Goal: Task Accomplishment & Management: Use online tool/utility

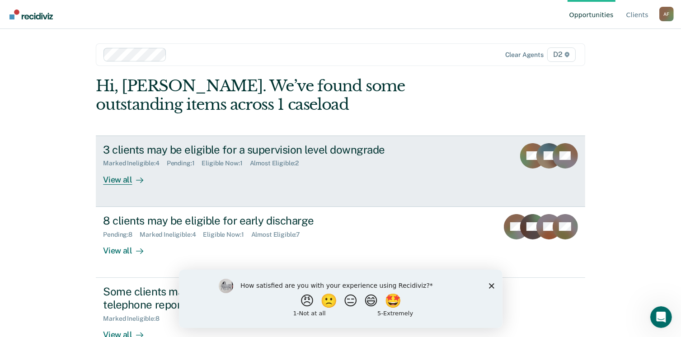
click at [117, 182] on div "View all" at bounding box center [128, 176] width 51 height 18
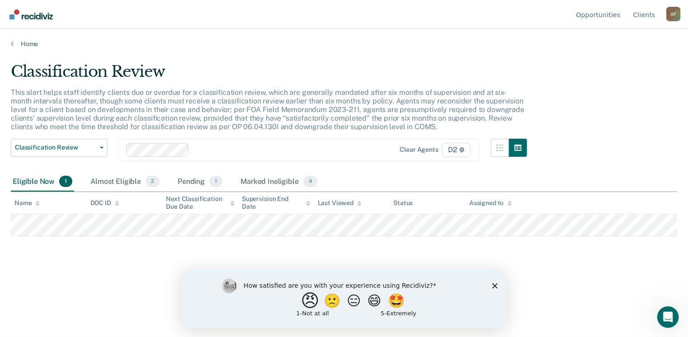
click at [306, 306] on button "😠" at bounding box center [310, 300] width 21 height 18
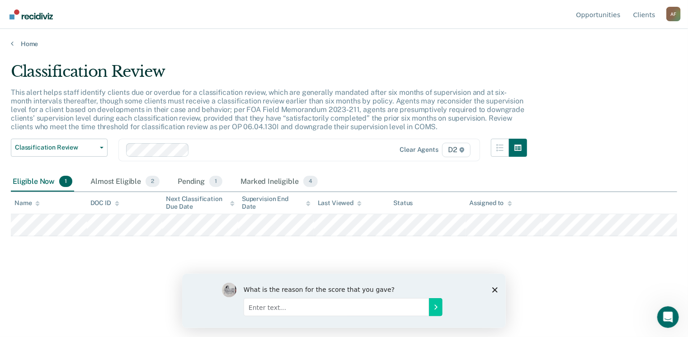
click at [370, 307] on input "Enter text..." at bounding box center [335, 307] width 185 height 18
click at [333, 311] on input "Enter text..." at bounding box center [335, 307] width 185 height 18
type input "T"
type input "Extra work for no reason"
click at [431, 314] on button "Submit your response" at bounding box center [435, 307] width 14 height 18
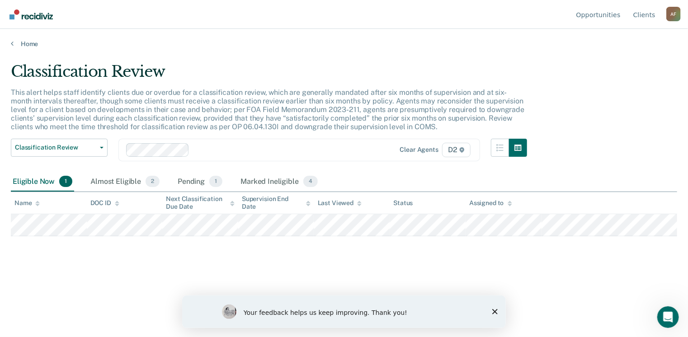
click at [505, 307] on html "Your feedback helps us keep improving. Thank you!" at bounding box center [343, 311] width 323 height 33
drag, startPoint x: 505, startPoint y: 307, endPoint x: 496, endPoint y: 312, distance: 10.5
click at [496, 312] on icon "Close survey" at bounding box center [494, 311] width 5 height 5
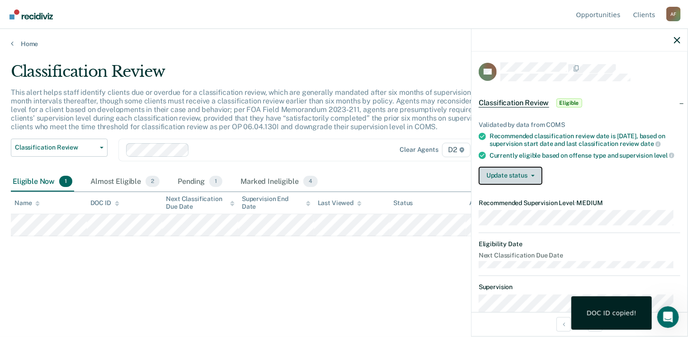
click at [518, 183] on button "Update status" at bounding box center [510, 176] width 64 height 18
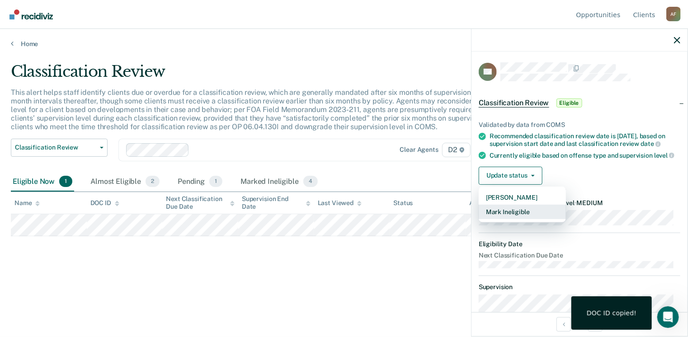
click at [514, 217] on button "Mark Ineligible" at bounding box center [521, 212] width 87 height 14
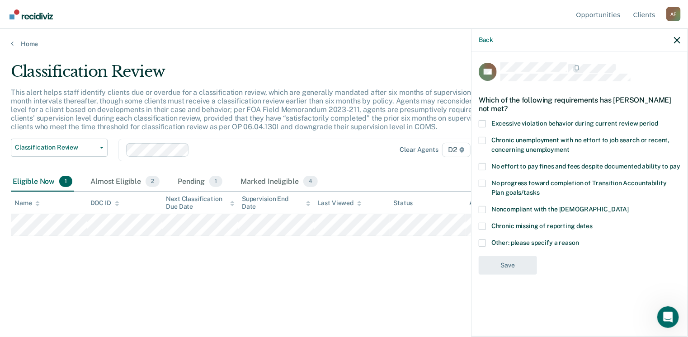
click at [487, 243] on label "Other: please specify a reason" at bounding box center [579, 243] width 202 height 9
click at [579, 239] on input "Other: please specify a reason" at bounding box center [579, 239] width 0 height 0
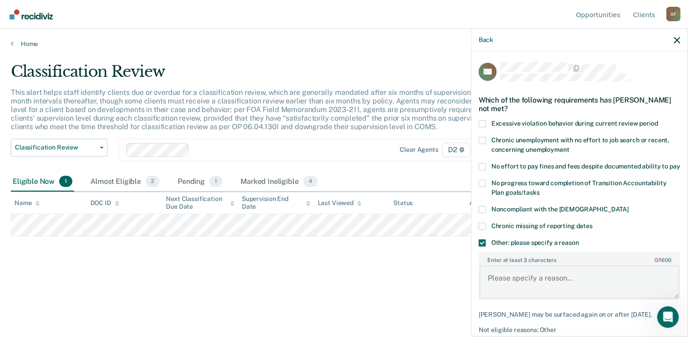
click at [508, 281] on textarea "Enter at least 3 characters 0 / 1600" at bounding box center [579, 282] width 200 height 33
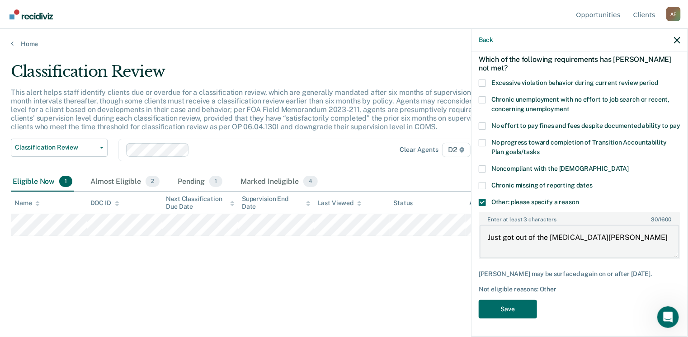
scroll to position [48, 0]
type textarea "Just got out of the [MEDICAL_DATA][PERSON_NAME]"
click at [476, 317] on div "DB Which of the following requirements has [PERSON_NAME] not met? Excessive vio…" at bounding box center [579, 193] width 216 height 283
click at [499, 306] on button "Save" at bounding box center [507, 309] width 58 height 19
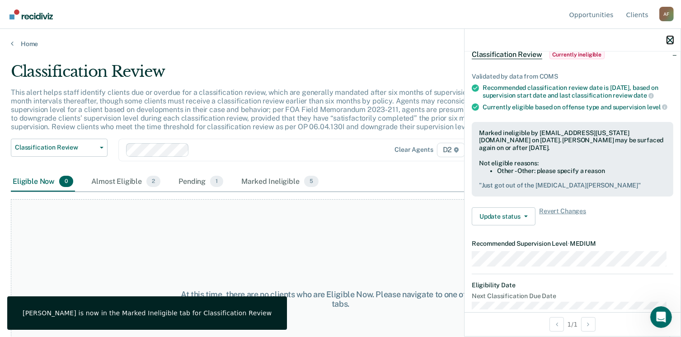
click at [667, 41] on icon "button" at bounding box center [670, 40] width 6 height 6
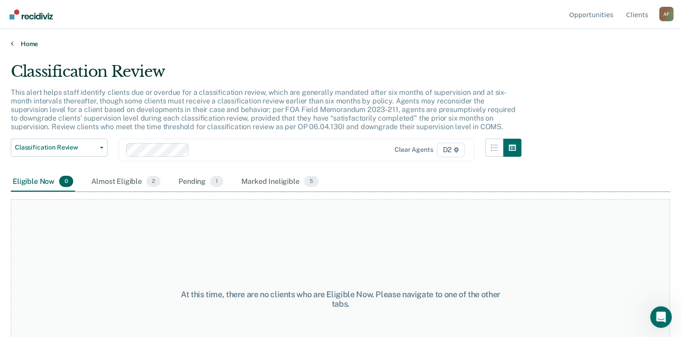
click at [28, 42] on link "Home" at bounding box center [340, 44] width 659 height 8
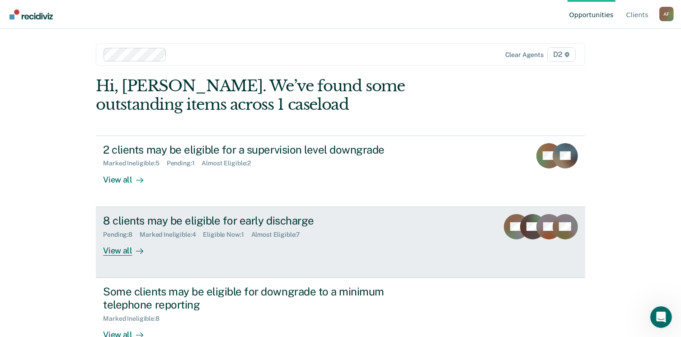
click at [125, 253] on div "View all" at bounding box center [128, 247] width 51 height 18
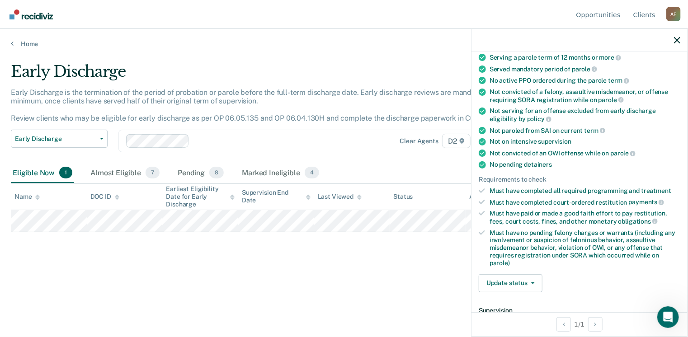
scroll to position [181, 0]
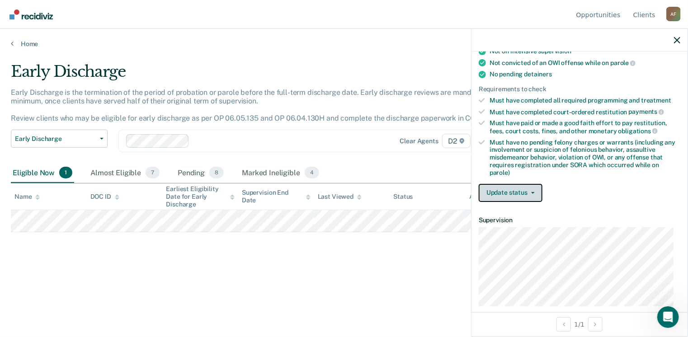
click at [515, 190] on button "Update status" at bounding box center [510, 193] width 64 height 18
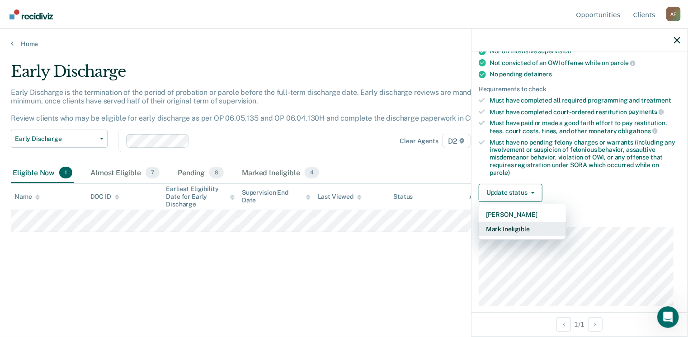
click at [517, 226] on button "Mark Ineligible" at bounding box center [521, 229] width 87 height 14
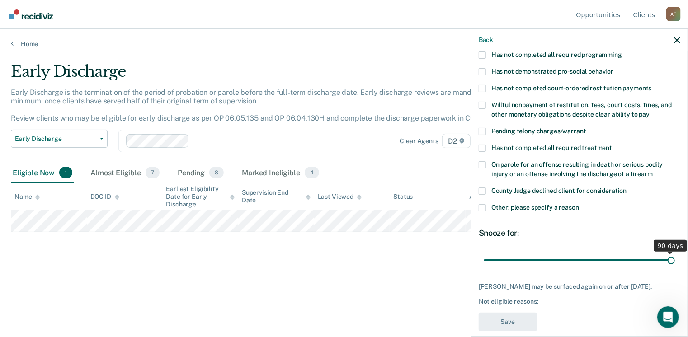
type input "90"
click at [667, 253] on input "range" at bounding box center [579, 261] width 191 height 16
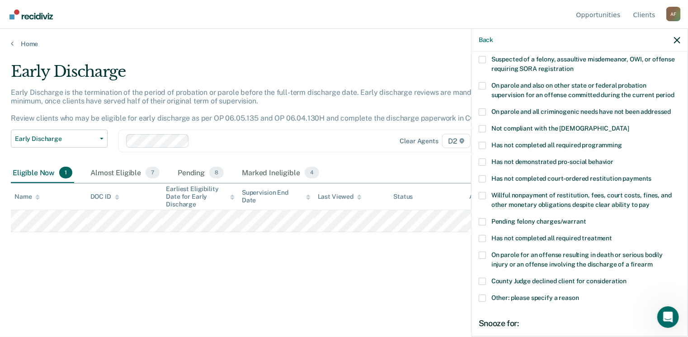
scroll to position [136, 0]
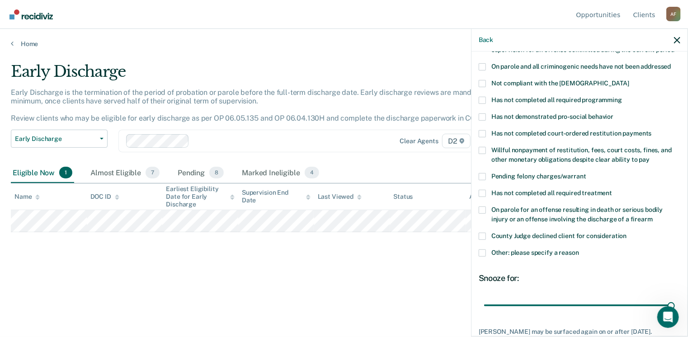
click at [479, 249] on span at bounding box center [481, 252] width 7 height 7
click at [579, 249] on input "Other: please specify a reason" at bounding box center [579, 249] width 0 height 0
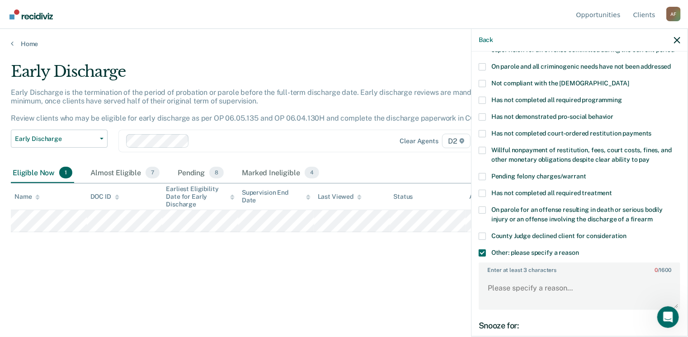
scroll to position [181, 0]
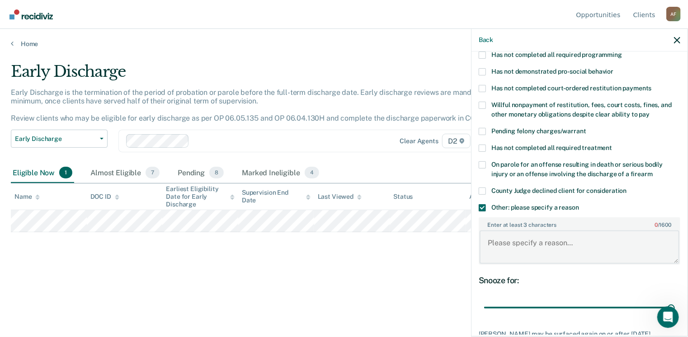
click at [507, 230] on textarea "Enter at least 3 characters 0 / 1600" at bounding box center [579, 246] width 200 height 33
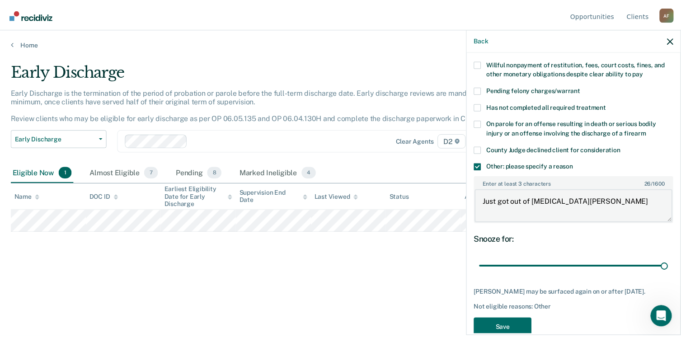
scroll to position [237, 0]
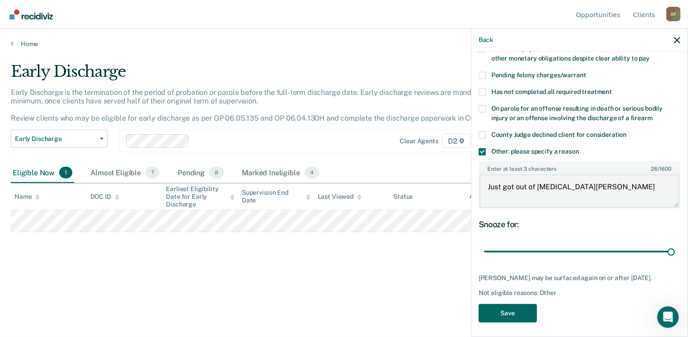
type textarea "Just got out of [MEDICAL_DATA][PERSON_NAME]"
click at [512, 313] on button "Save" at bounding box center [507, 313] width 58 height 19
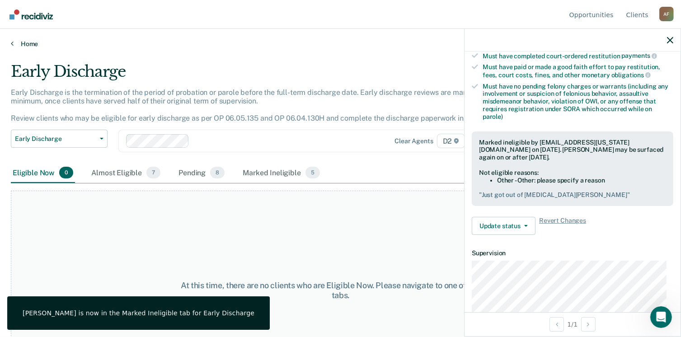
click at [28, 46] on link "Home" at bounding box center [340, 44] width 659 height 8
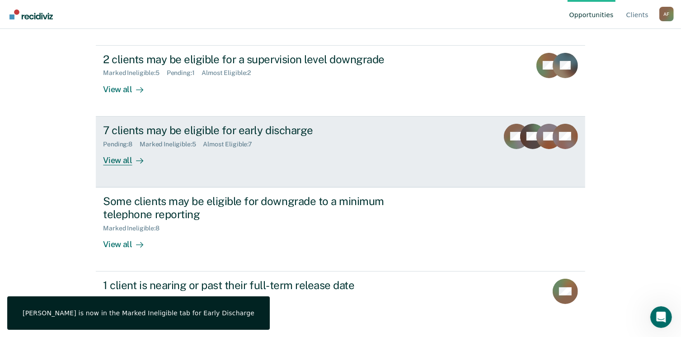
scroll to position [95, 0]
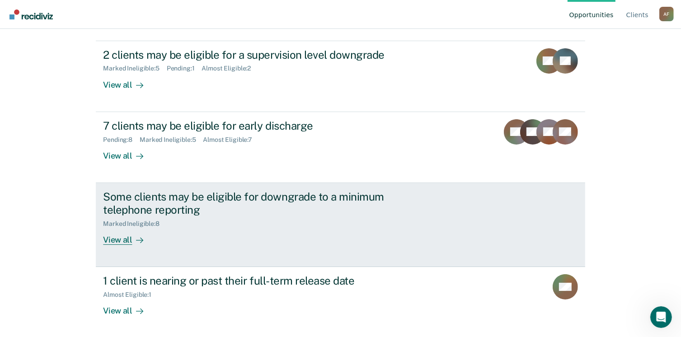
click at [114, 243] on div "View all" at bounding box center [128, 236] width 51 height 18
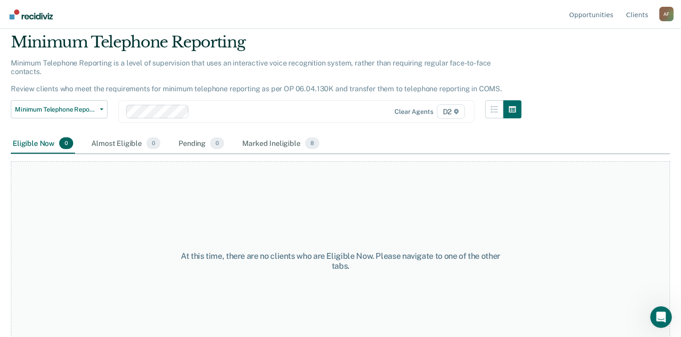
scroll to position [43, 0]
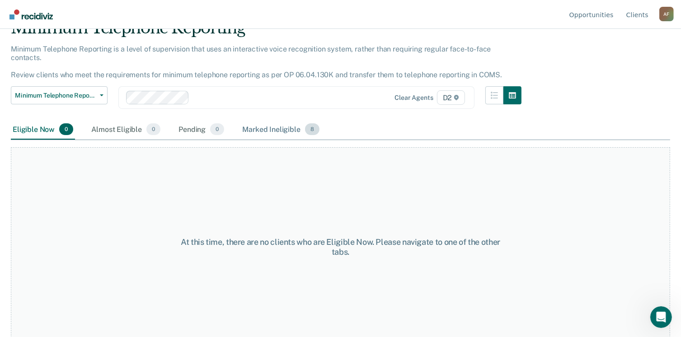
click at [278, 120] on div "Marked Ineligible 8" at bounding box center [280, 130] width 81 height 20
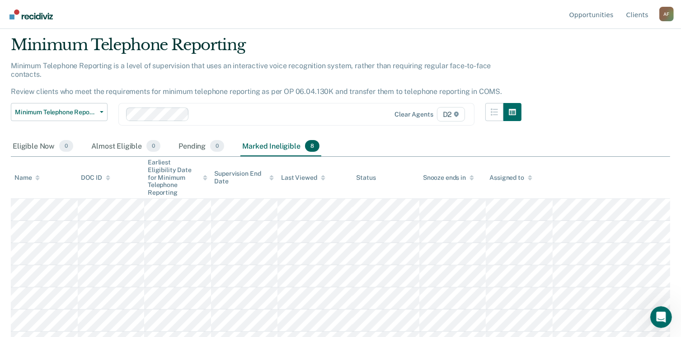
scroll to position [0, 0]
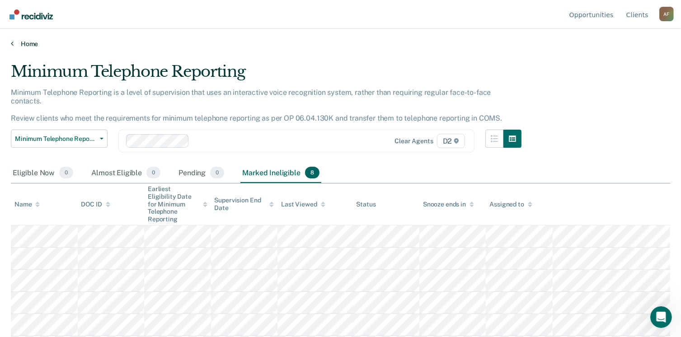
click at [24, 46] on link "Home" at bounding box center [340, 44] width 659 height 8
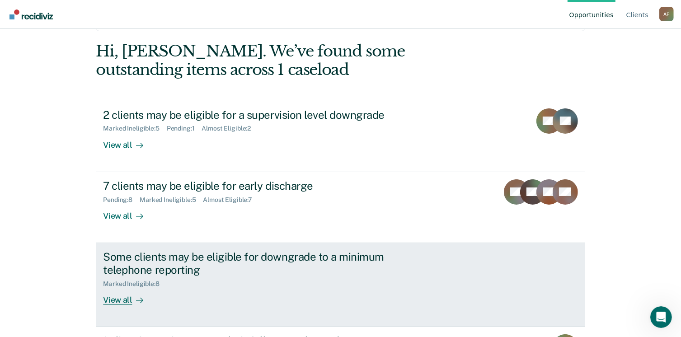
scroll to position [95, 0]
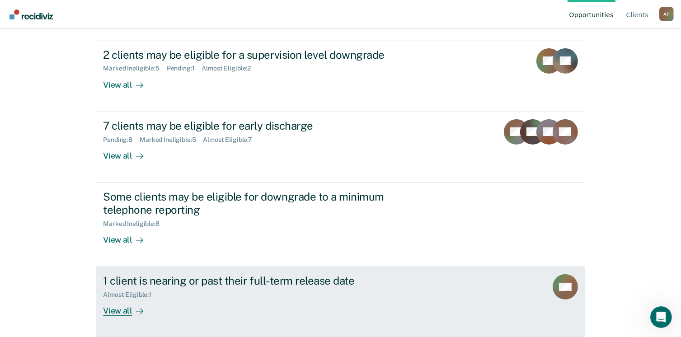
click at [117, 311] on div "View all" at bounding box center [128, 308] width 51 height 18
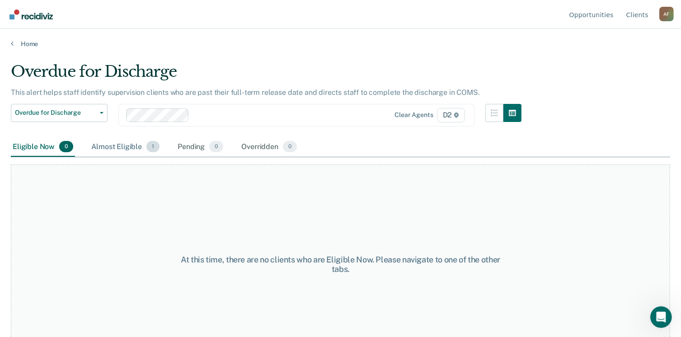
click at [130, 150] on div "Almost Eligible 1" at bounding box center [125, 147] width 72 height 20
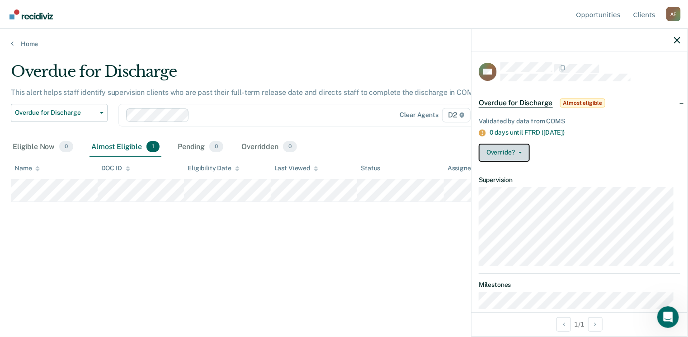
click at [511, 156] on button "Override?" at bounding box center [503, 153] width 51 height 18
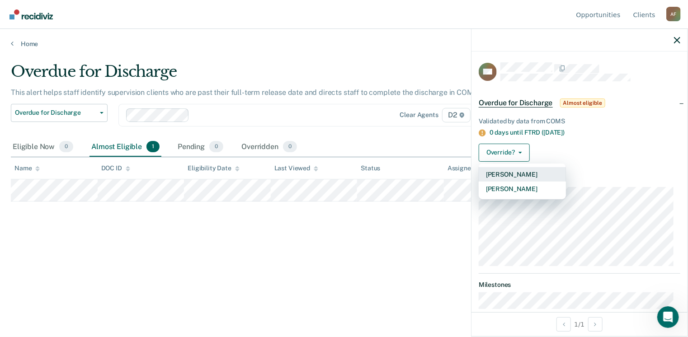
click at [513, 174] on button "[PERSON_NAME]" at bounding box center [521, 174] width 87 height 14
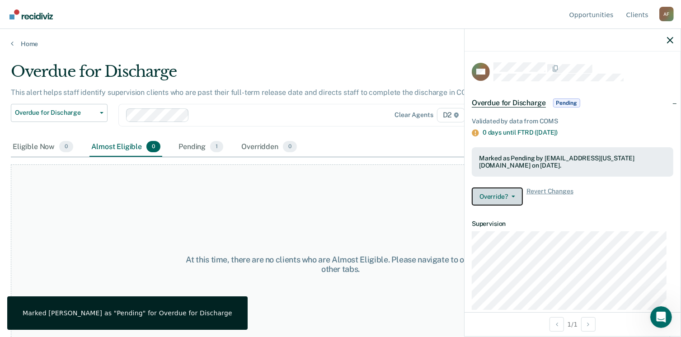
scroll to position [26, 0]
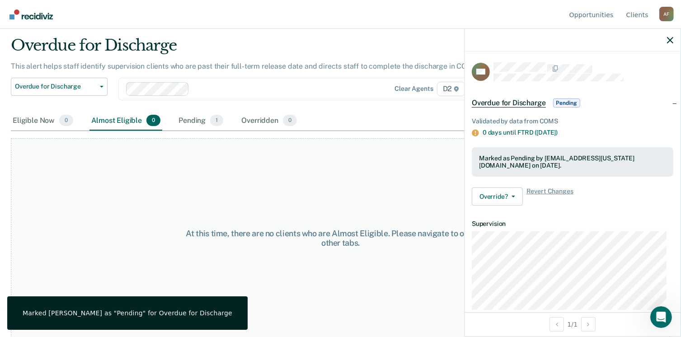
click at [673, 40] on div at bounding box center [572, 40] width 216 height 23
click at [668, 41] on icon "button" at bounding box center [670, 40] width 6 height 6
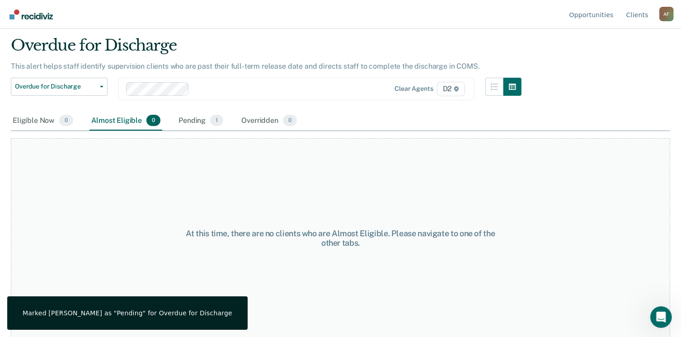
scroll to position [0, 0]
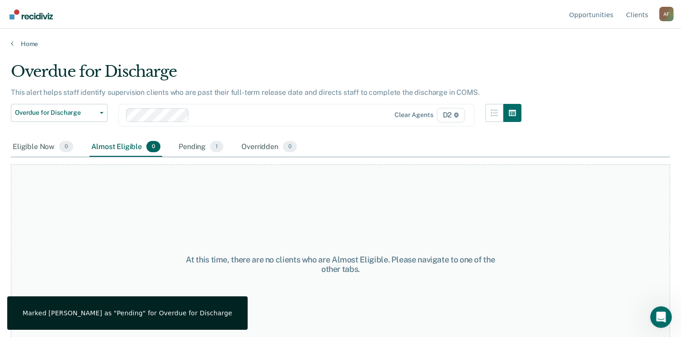
click at [19, 37] on div "Home" at bounding box center [340, 38] width 681 height 19
click at [21, 42] on link "Home" at bounding box center [340, 44] width 659 height 8
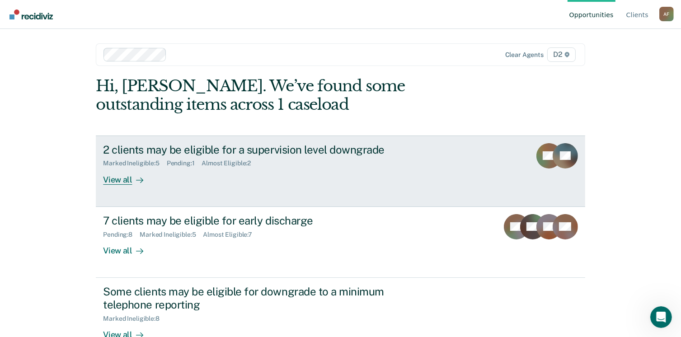
click at [125, 177] on div "View all" at bounding box center [128, 176] width 51 height 18
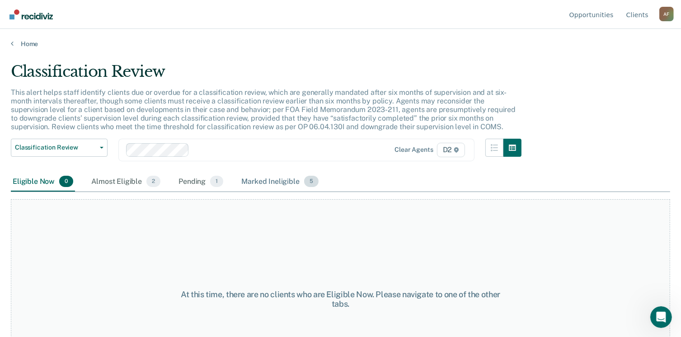
click at [261, 176] on div "Marked Ineligible 5" at bounding box center [279, 182] width 81 height 20
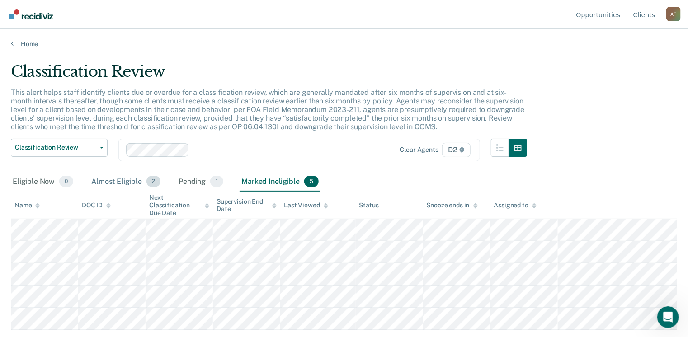
click at [126, 184] on div "Almost Eligible 2" at bounding box center [125, 182] width 73 height 20
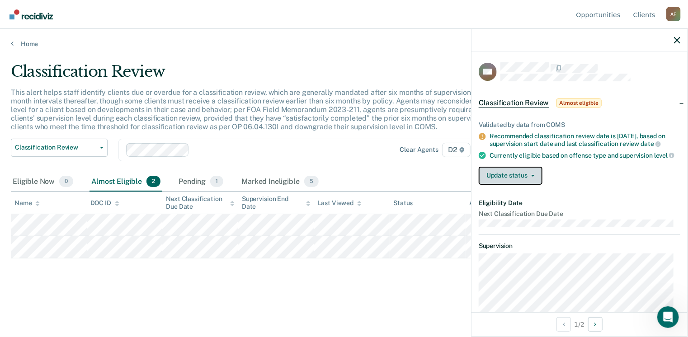
click at [508, 183] on button "Update status" at bounding box center [510, 176] width 64 height 18
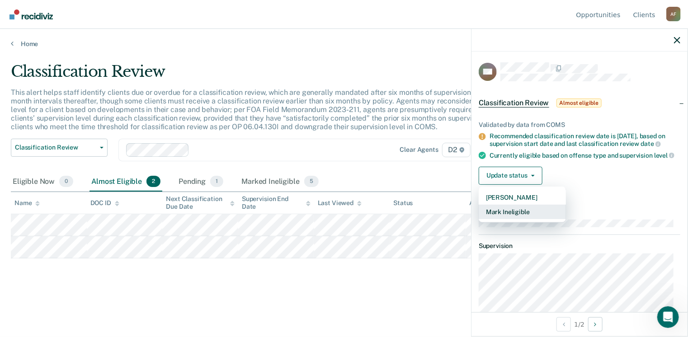
click at [513, 218] on button "Mark Ineligible" at bounding box center [521, 212] width 87 height 14
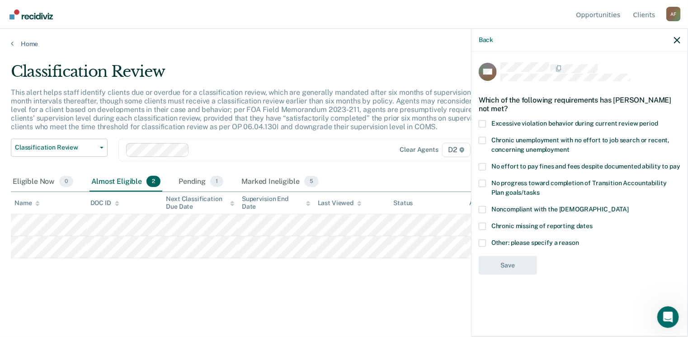
click at [487, 210] on label "Noncompliant with the [DEMOGRAPHIC_DATA]" at bounding box center [579, 210] width 202 height 9
click at [628, 206] on input "Noncompliant with the [DEMOGRAPHIC_DATA]" at bounding box center [628, 206] width 0 height 0
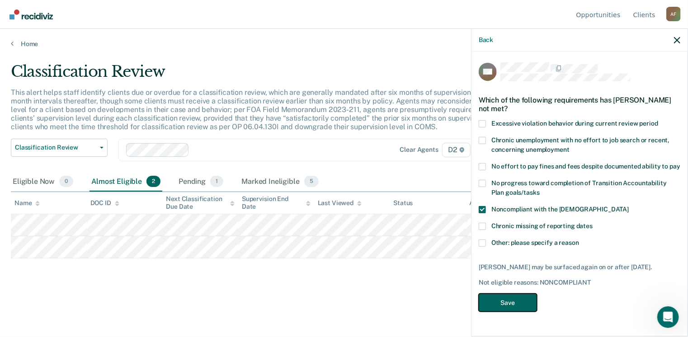
click at [500, 298] on button "Save" at bounding box center [507, 303] width 58 height 19
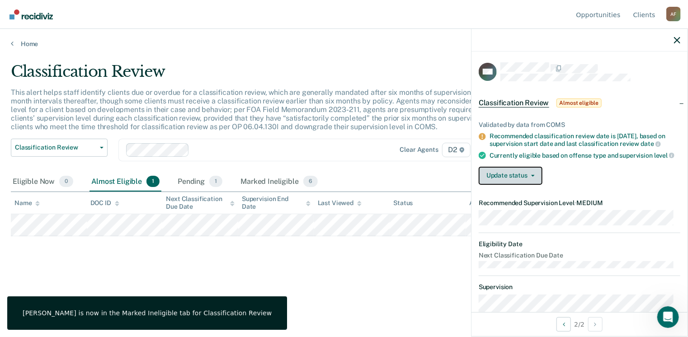
click at [506, 184] on button "Update status" at bounding box center [510, 176] width 64 height 18
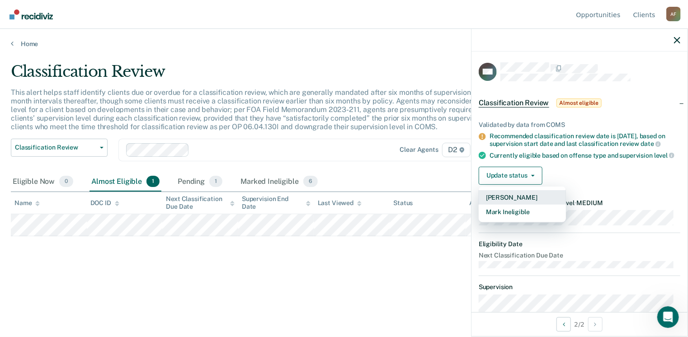
click at [507, 203] on button "[PERSON_NAME]" at bounding box center [521, 197] width 87 height 14
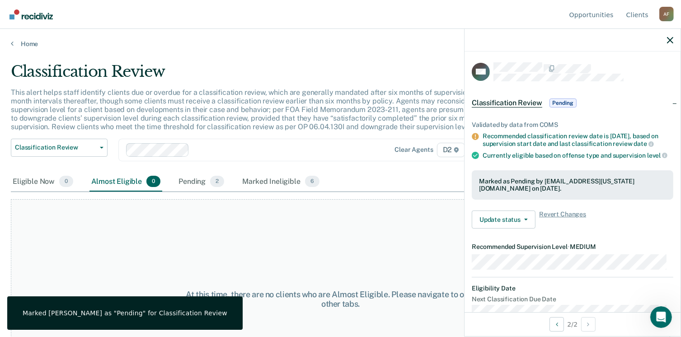
click at [671, 44] on div at bounding box center [572, 40] width 216 height 23
click at [674, 39] on div at bounding box center [572, 40] width 216 height 23
click at [664, 38] on div at bounding box center [572, 40] width 216 height 23
click at [670, 39] on icon "button" at bounding box center [670, 40] width 6 height 6
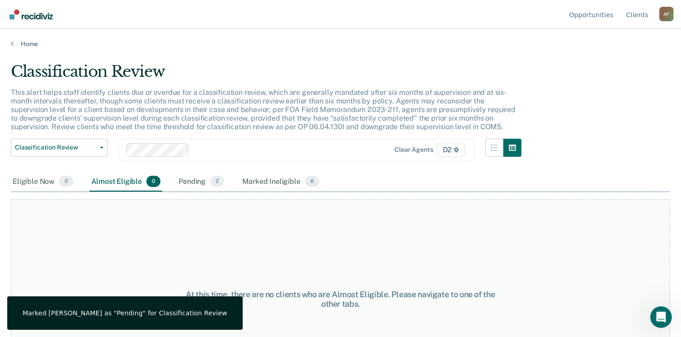
click at [20, 39] on div "Home" at bounding box center [340, 38] width 681 height 19
click at [28, 46] on link "Home" at bounding box center [340, 44] width 659 height 8
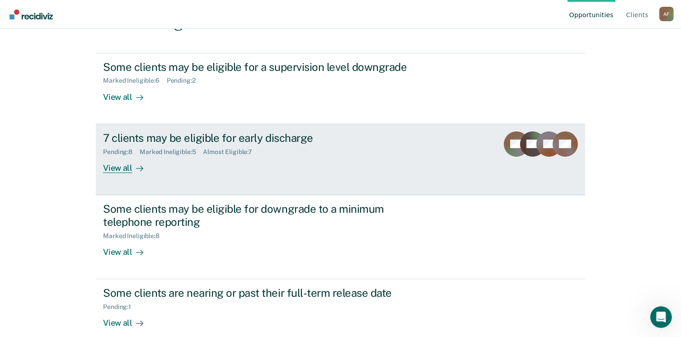
scroll to position [90, 0]
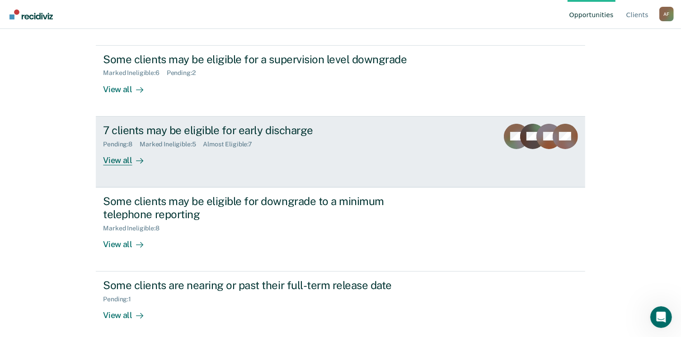
click at [142, 157] on div "View all" at bounding box center [128, 157] width 51 height 18
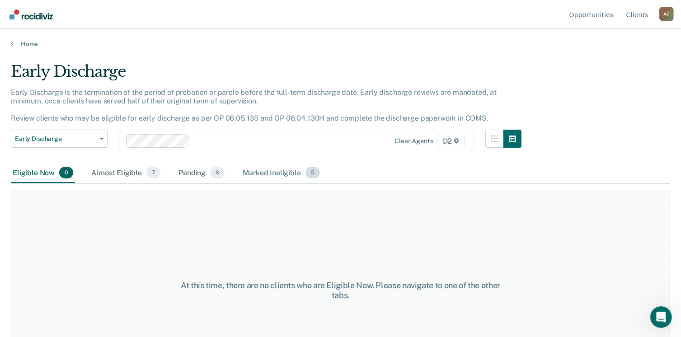
click at [275, 176] on div "Marked Ineligible 5" at bounding box center [281, 173] width 81 height 20
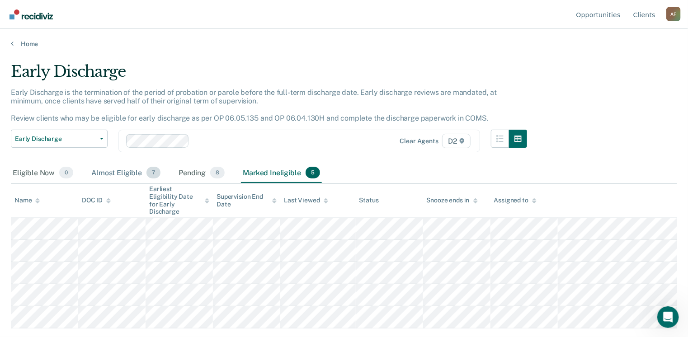
click at [130, 173] on div "Almost Eligible 7" at bounding box center [125, 173] width 73 height 20
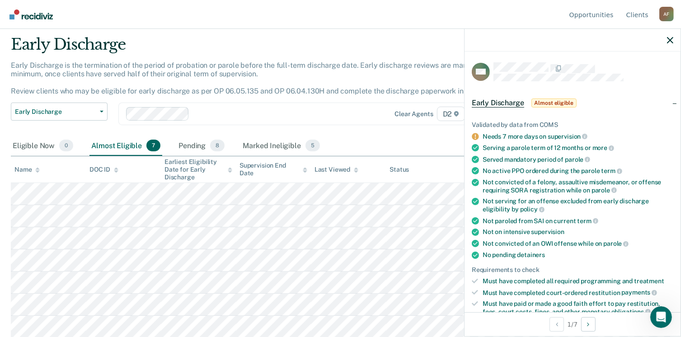
scroll to position [90, 0]
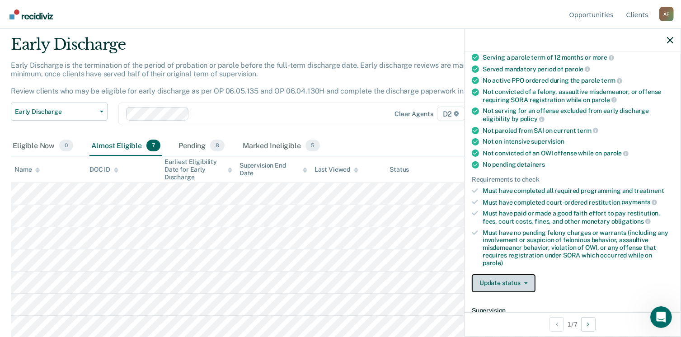
click at [507, 278] on button "Update status" at bounding box center [504, 283] width 64 height 18
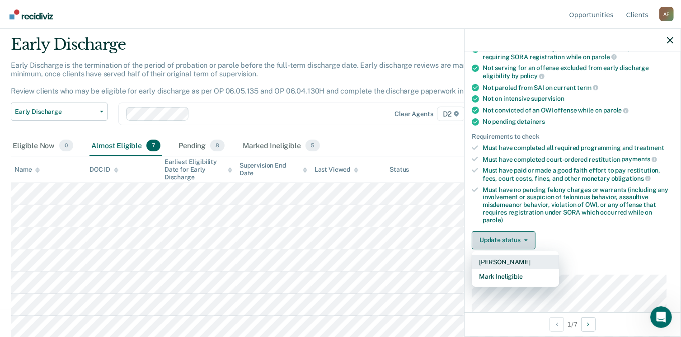
scroll to position [181, 0]
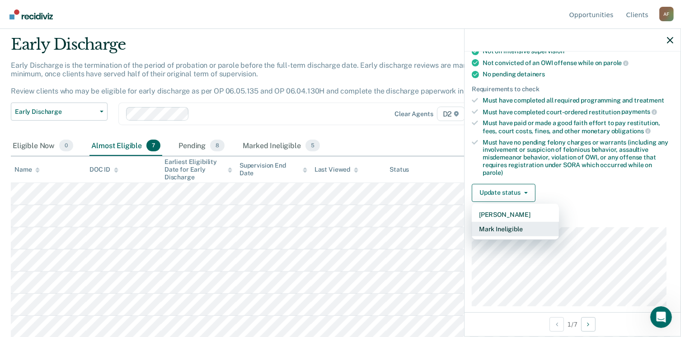
click at [510, 225] on button "Mark Ineligible" at bounding box center [515, 229] width 87 height 14
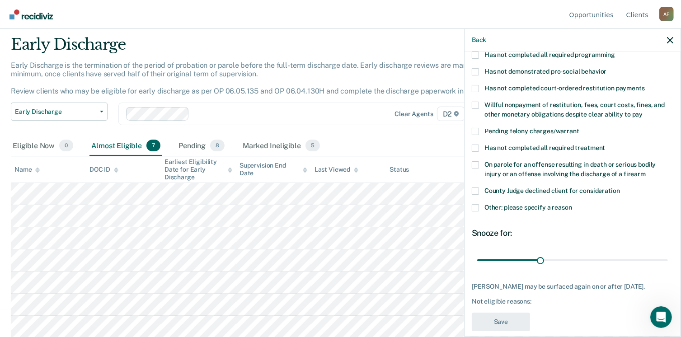
click at [480, 128] on label "Pending felony charges/warrant" at bounding box center [573, 132] width 202 height 9
click at [579, 128] on input "Pending felony charges/warrant" at bounding box center [579, 128] width 0 height 0
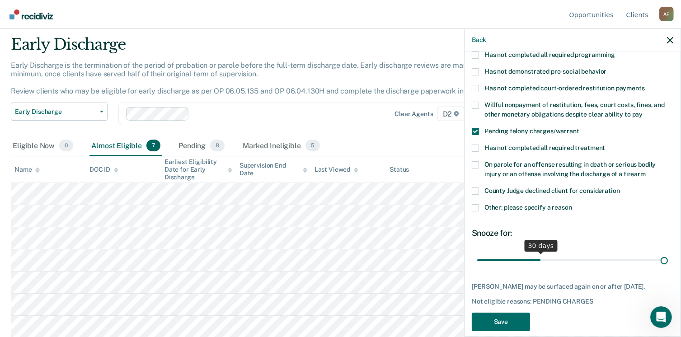
type input "90"
click at [657, 253] on input "range" at bounding box center [572, 261] width 191 height 16
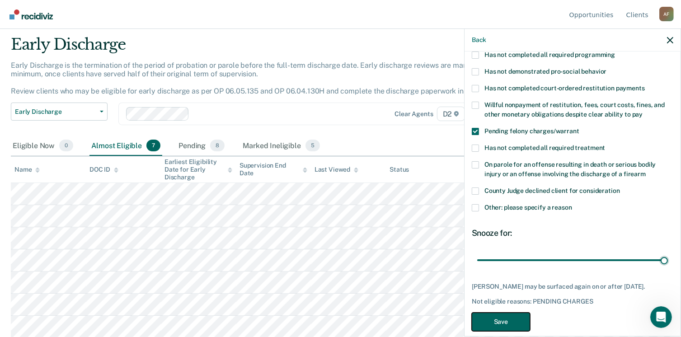
click at [511, 313] on button "Save" at bounding box center [501, 322] width 58 height 19
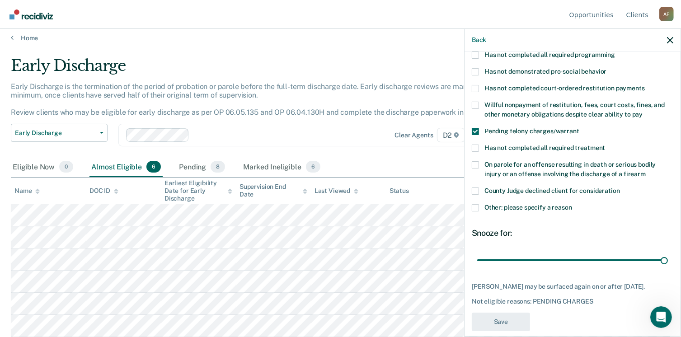
scroll to position [5, 0]
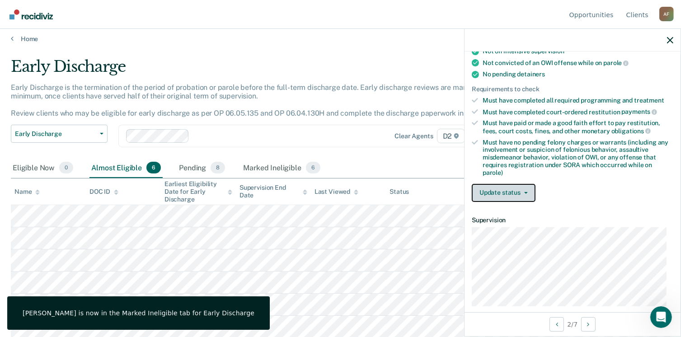
click at [508, 185] on button "Update status" at bounding box center [504, 193] width 64 height 18
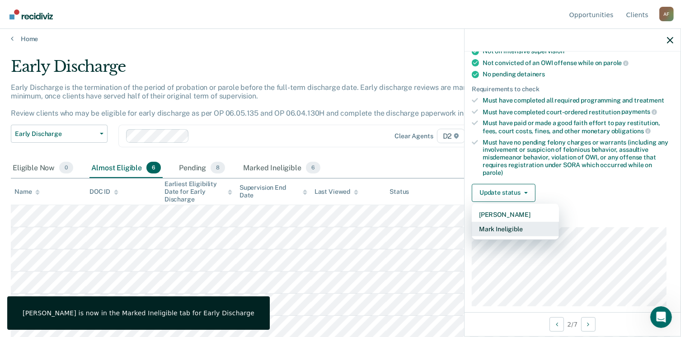
click at [504, 226] on button "Mark Ineligible" at bounding box center [515, 229] width 87 height 14
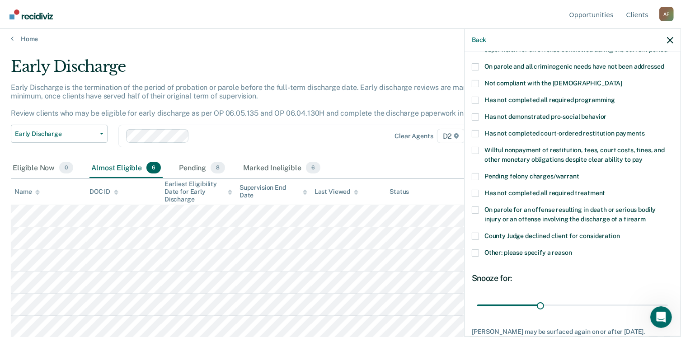
scroll to position [90, 0]
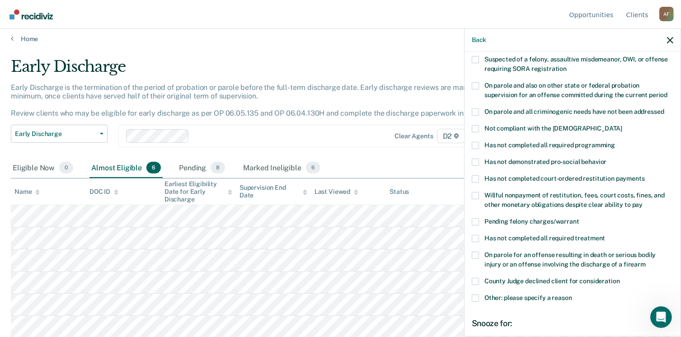
click at [480, 125] on label "Not compliant with the [DEMOGRAPHIC_DATA]" at bounding box center [573, 129] width 202 height 9
click at [622, 125] on input "Not compliant with the [DEMOGRAPHIC_DATA]" at bounding box center [622, 125] width 0 height 0
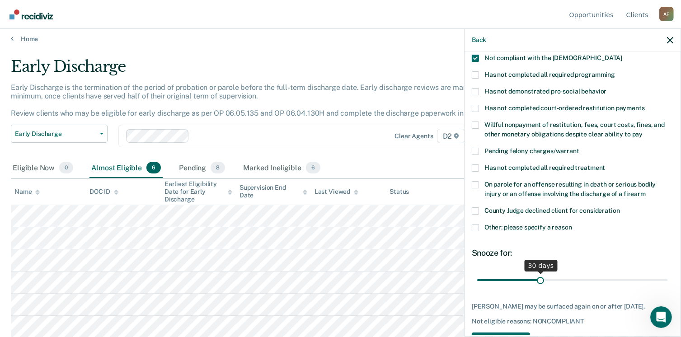
scroll to position [181, 0]
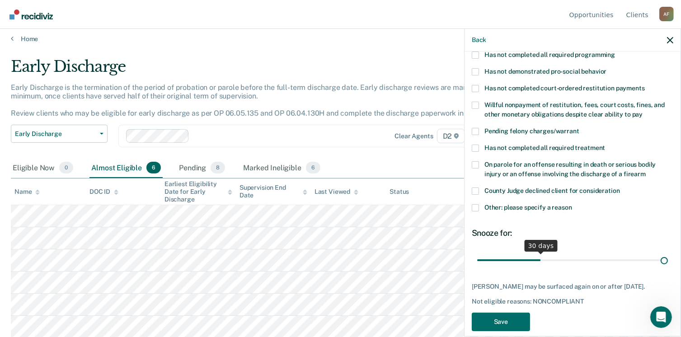
type input "90"
click at [658, 253] on input "range" at bounding box center [572, 261] width 191 height 16
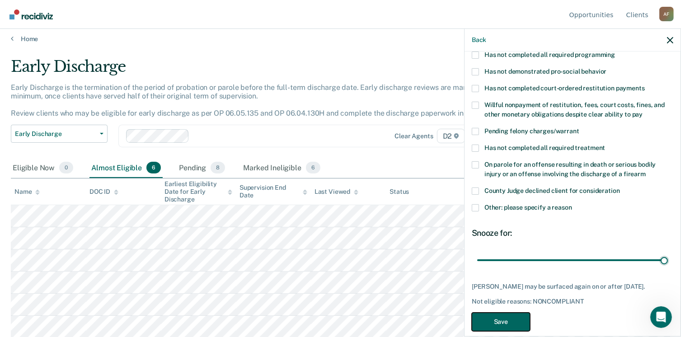
drag, startPoint x: 511, startPoint y: 313, endPoint x: 496, endPoint y: 309, distance: 14.9
click at [511, 313] on button "Save" at bounding box center [501, 322] width 58 height 19
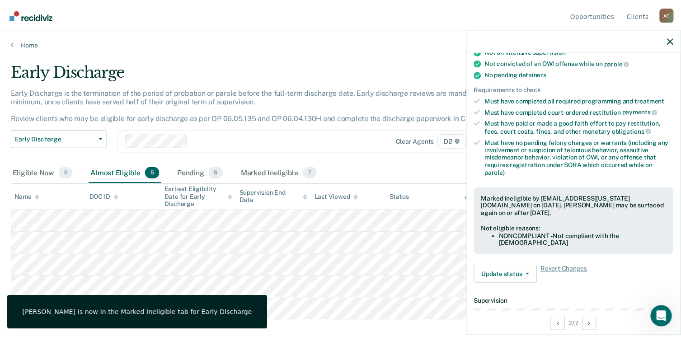
scroll to position [113, 0]
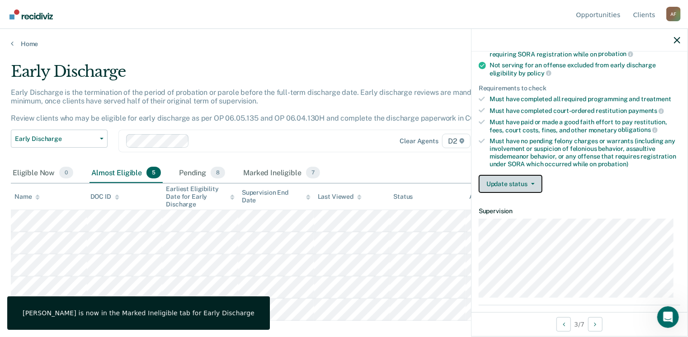
click at [501, 179] on button "Update status" at bounding box center [510, 184] width 64 height 18
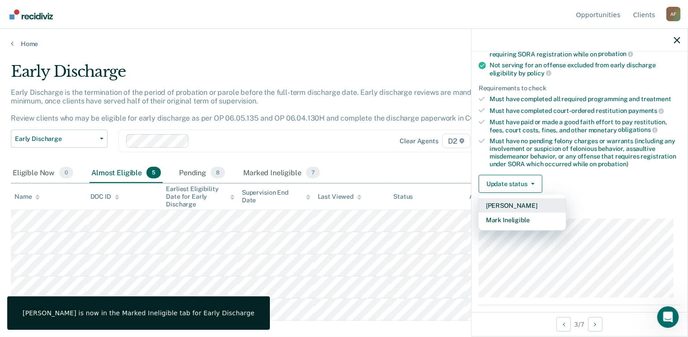
click at [514, 200] on button "[PERSON_NAME]" at bounding box center [521, 205] width 87 height 14
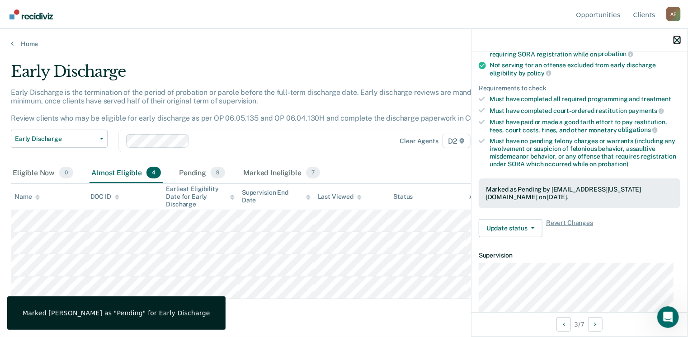
click at [676, 40] on icon "button" at bounding box center [677, 40] width 6 height 6
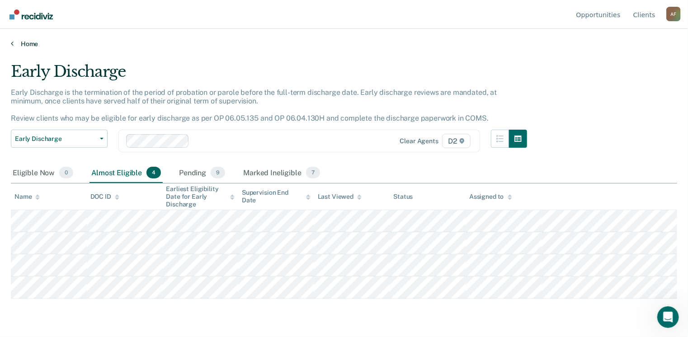
click at [28, 43] on link "Home" at bounding box center [344, 44] width 666 height 8
